Goal: Task Accomplishment & Management: Use online tool/utility

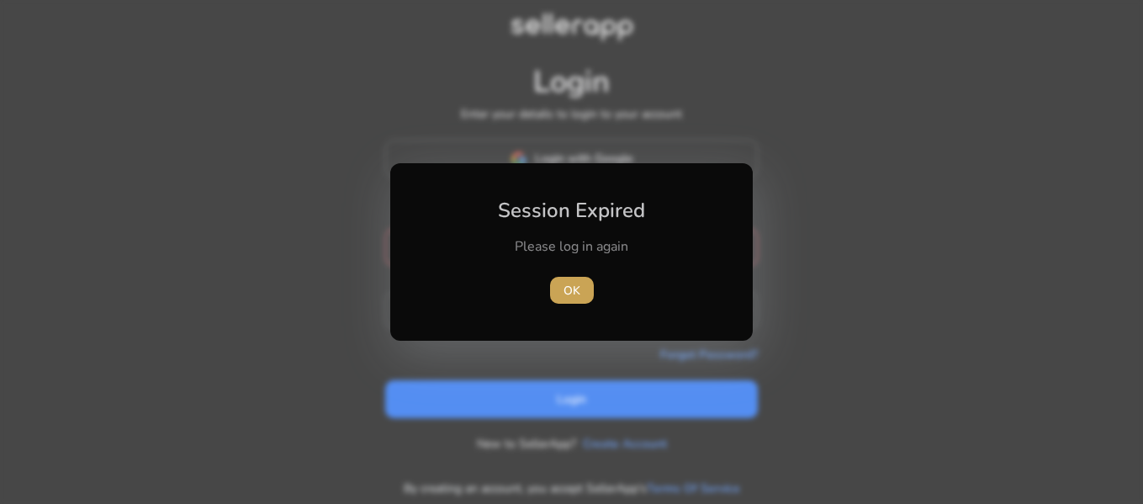
click at [577, 295] on span "OK" at bounding box center [572, 291] width 17 height 18
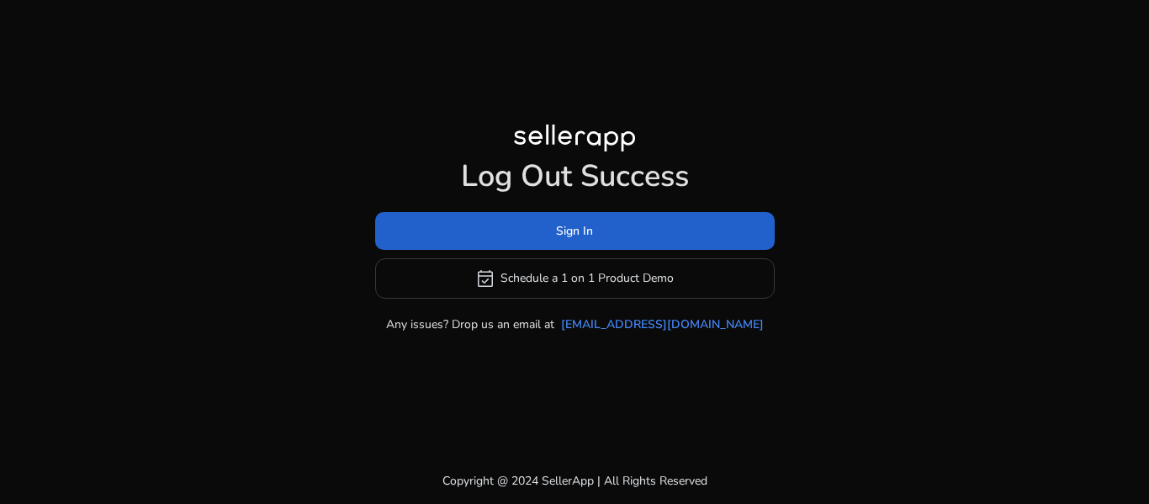
click at [619, 229] on span at bounding box center [575, 230] width 400 height 40
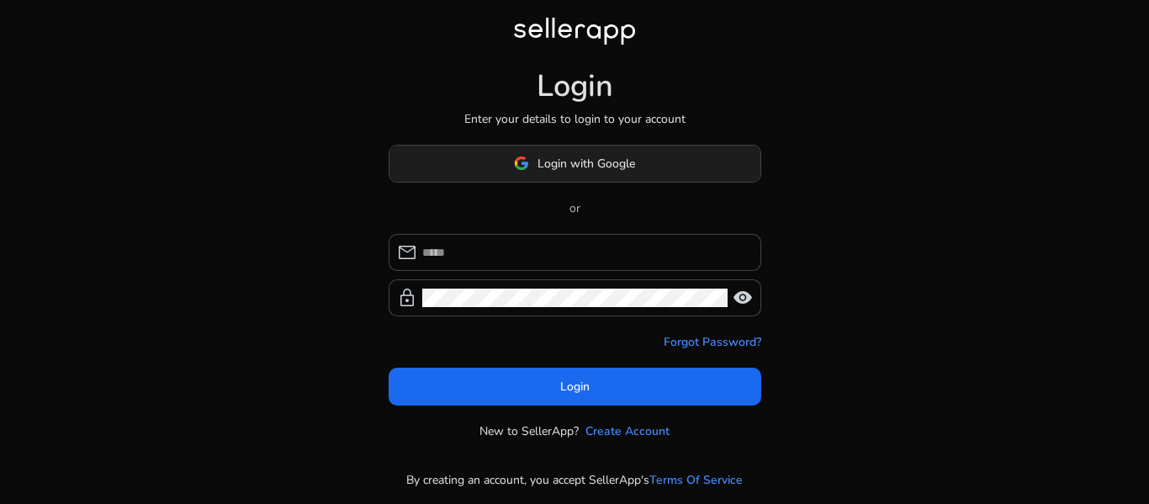
click at [611, 175] on span at bounding box center [574, 163] width 371 height 40
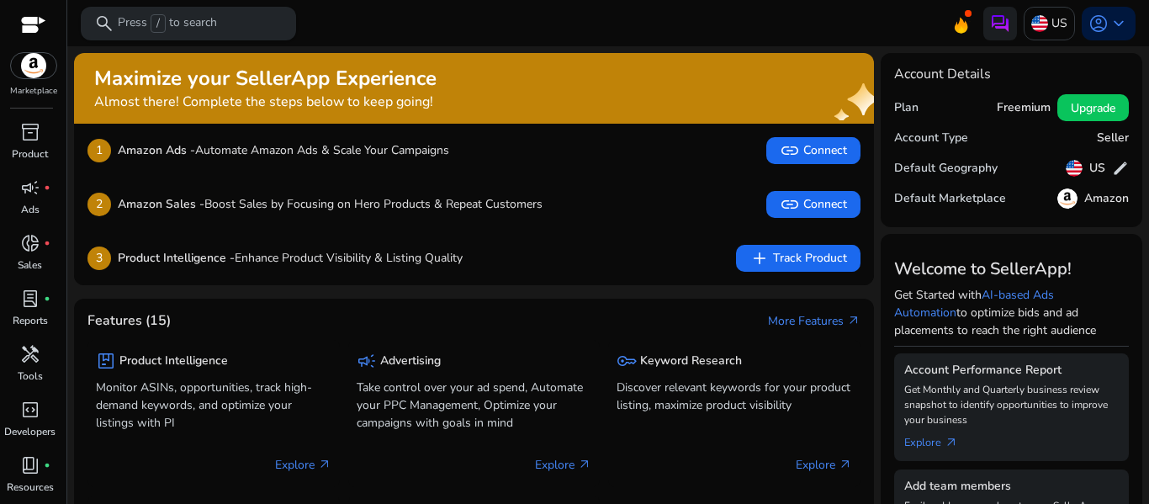
click at [149, 19] on p "Press / to search" at bounding box center [167, 23] width 99 height 19
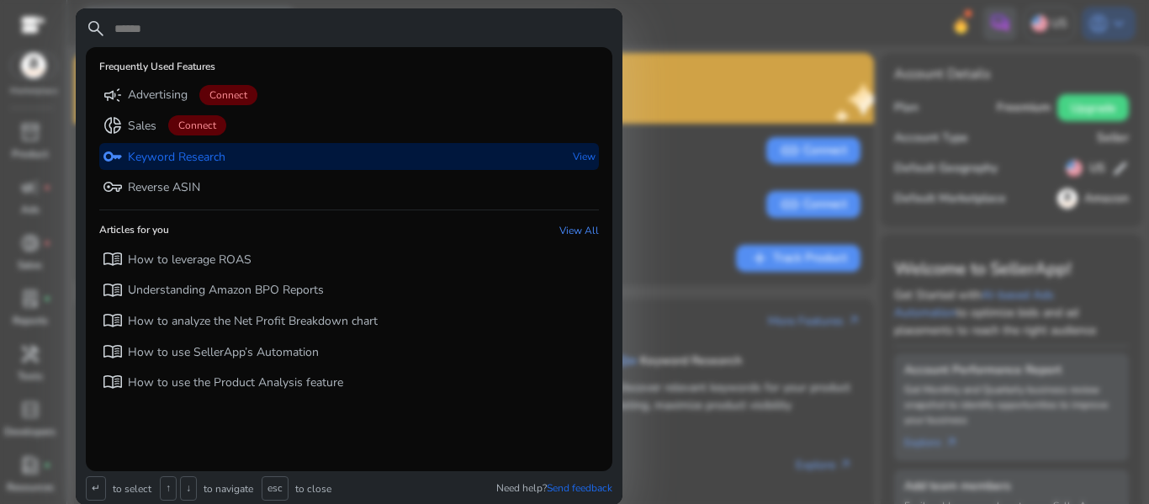
click at [234, 156] on div "key Keyword Research View" at bounding box center [349, 157] width 500 height 28
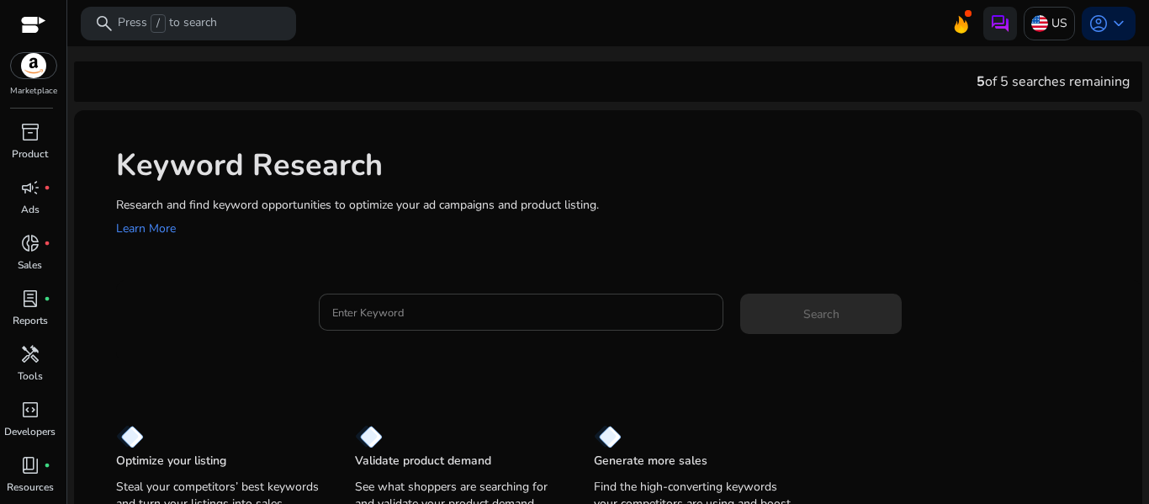
click at [407, 314] on input "Enter Keyword" at bounding box center [521, 312] width 378 height 19
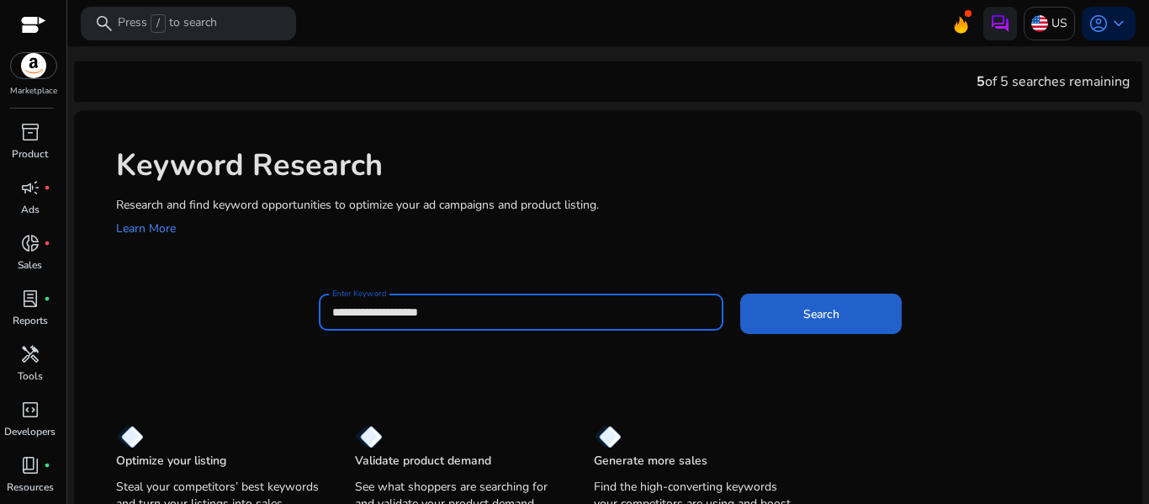
type input "**********"
click at [793, 319] on span at bounding box center [820, 314] width 161 height 40
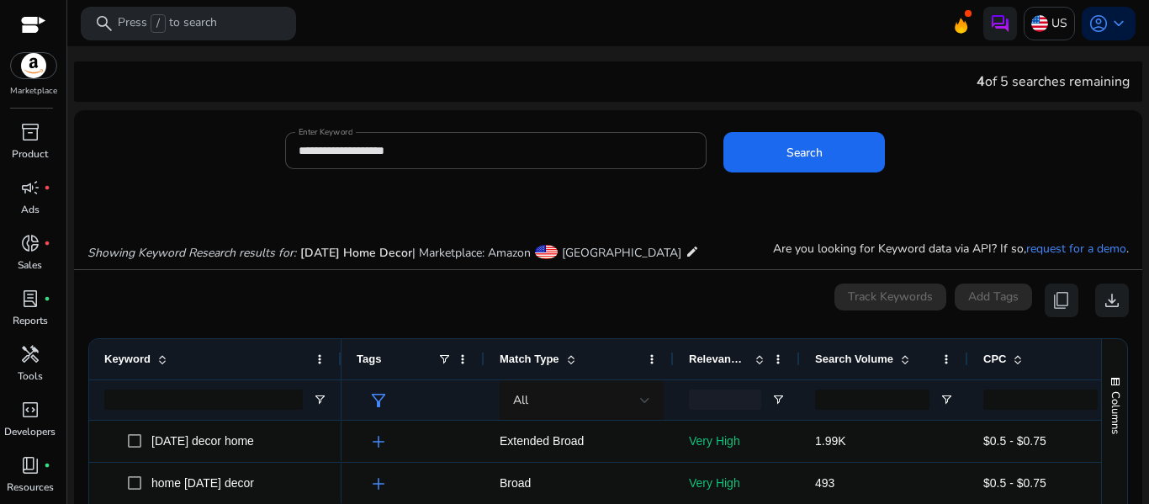
scroll to position [200, 0]
